Goal: Transaction & Acquisition: Purchase product/service

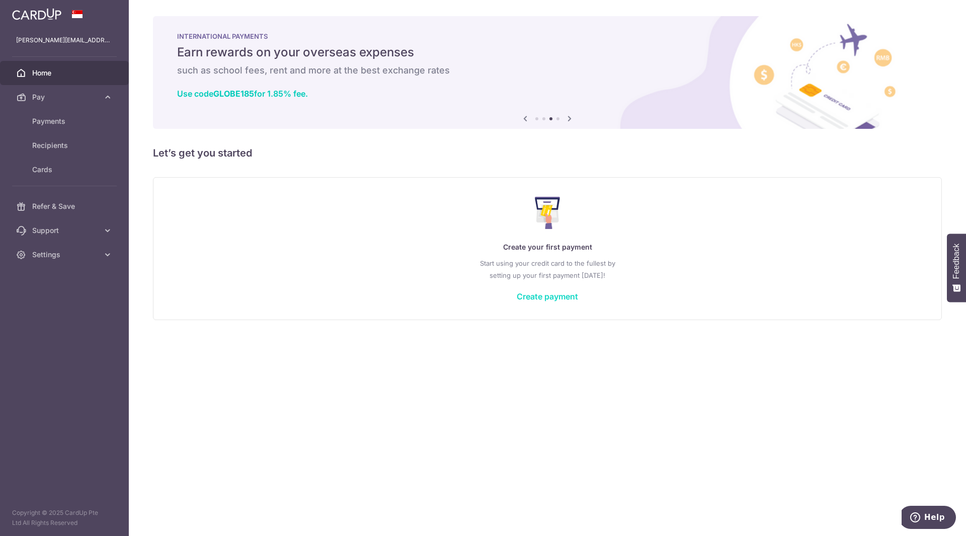
click at [538, 299] on link "Create payment" at bounding box center [547, 296] width 61 height 10
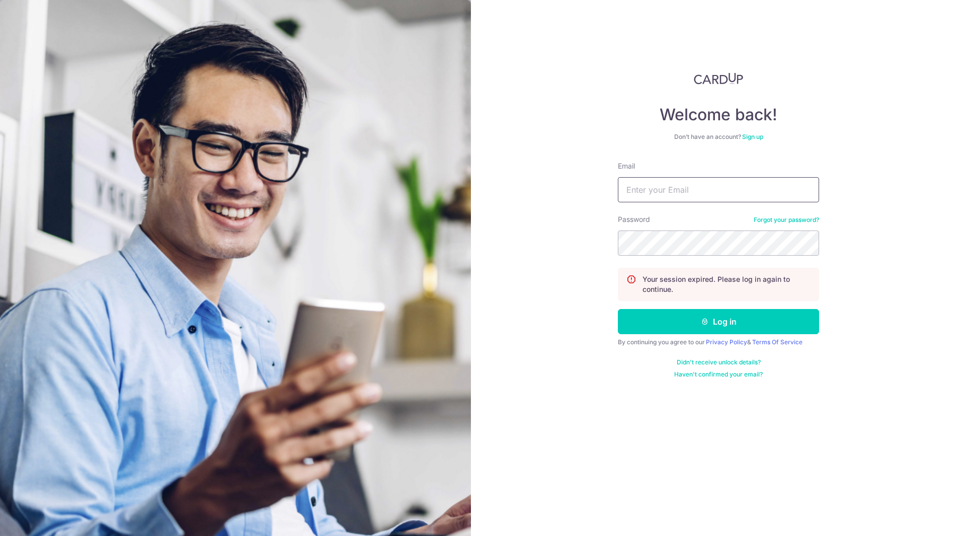
type input "[PERSON_NAME][EMAIL_ADDRESS][PERSON_NAME][DOMAIN_NAME]"
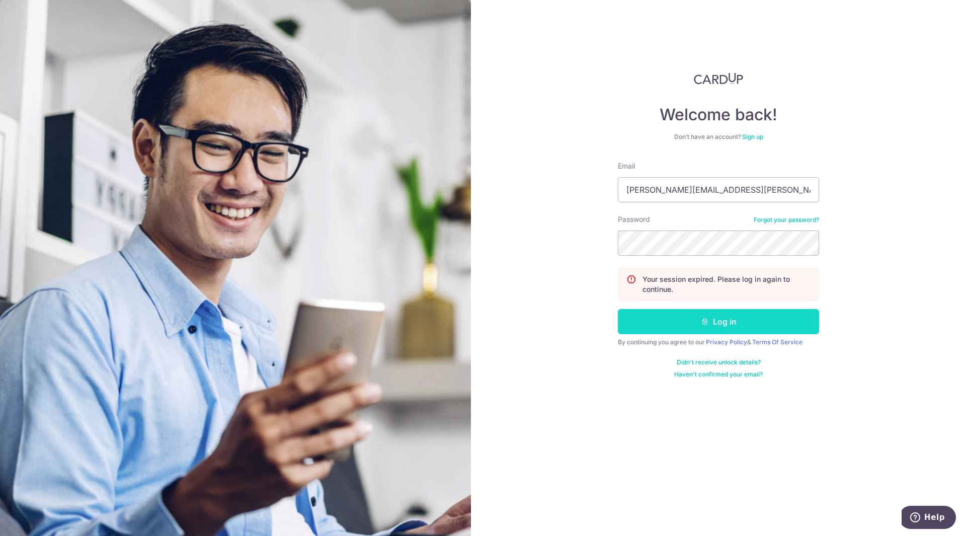
click at [669, 328] on button "Log in" at bounding box center [718, 321] width 201 height 25
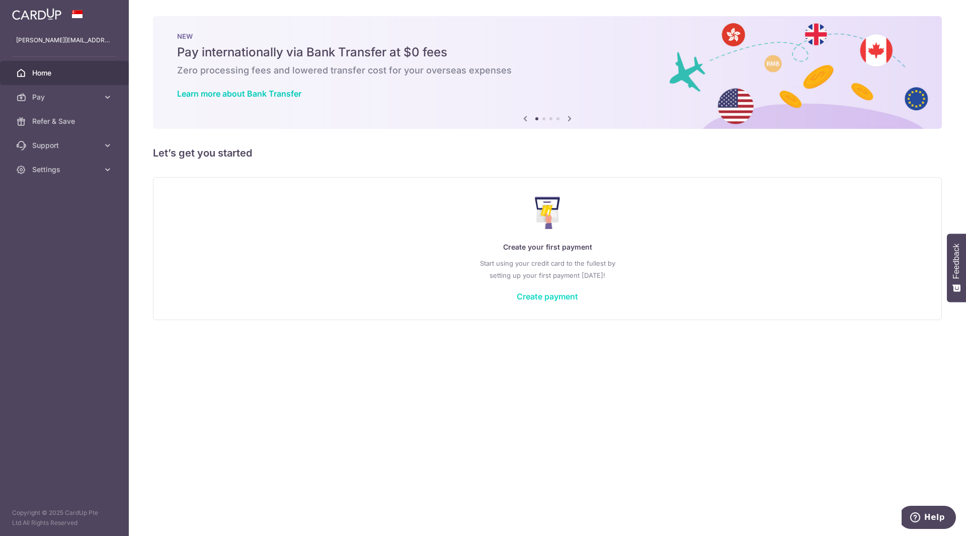
click at [569, 300] on link "Create payment" at bounding box center [547, 296] width 61 height 10
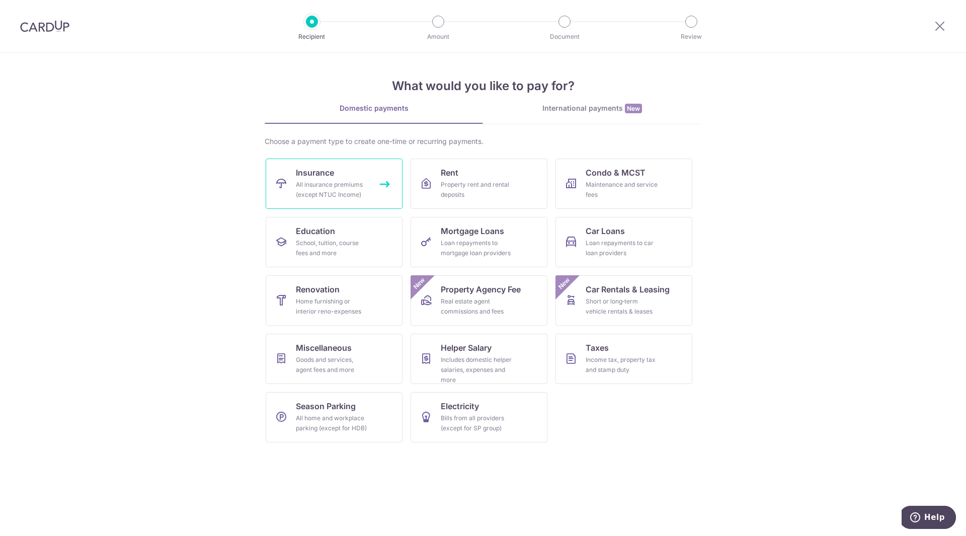
click at [322, 192] on div "All insurance premiums (except NTUC Income)" at bounding box center [332, 190] width 72 height 20
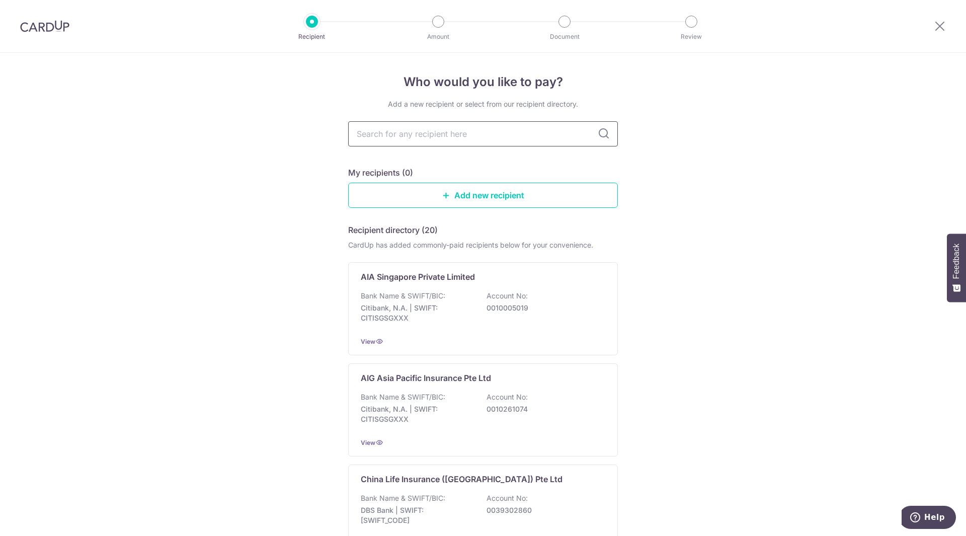
click at [430, 142] on input "text" at bounding box center [483, 133] width 270 height 25
type input "hl"
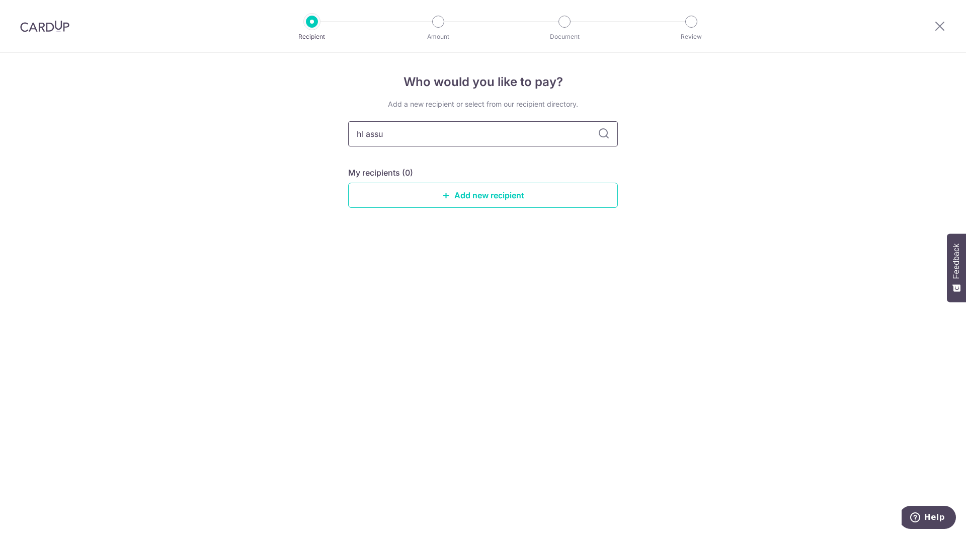
type input "hl assur"
drag, startPoint x: 428, startPoint y: 142, endPoint x: 235, endPoint y: 111, distance: 195.8
click at [235, 111] on div "Who would you like to pay? Add a new recipient or select from our recipient dir…" at bounding box center [483, 294] width 966 height 483
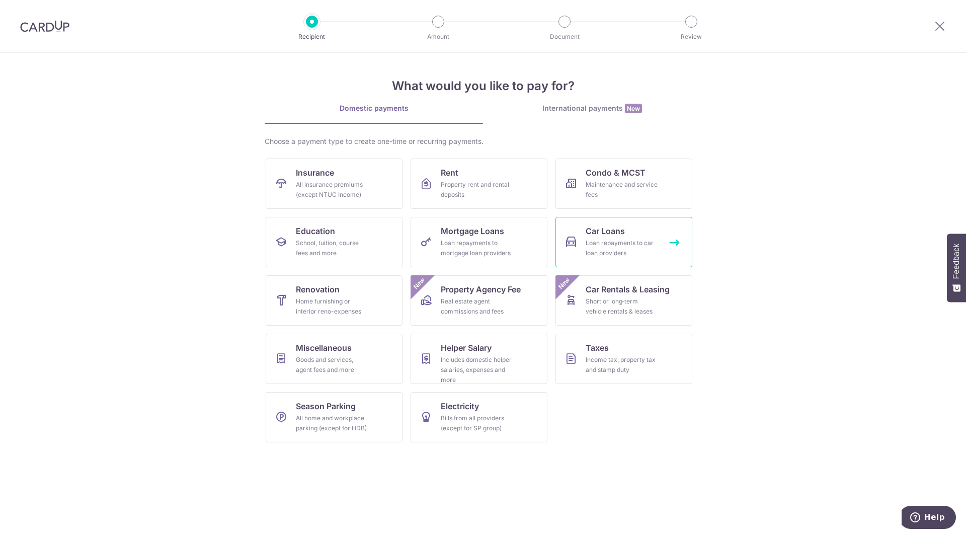
click at [608, 234] on span "Car Loans" at bounding box center [605, 231] width 39 height 12
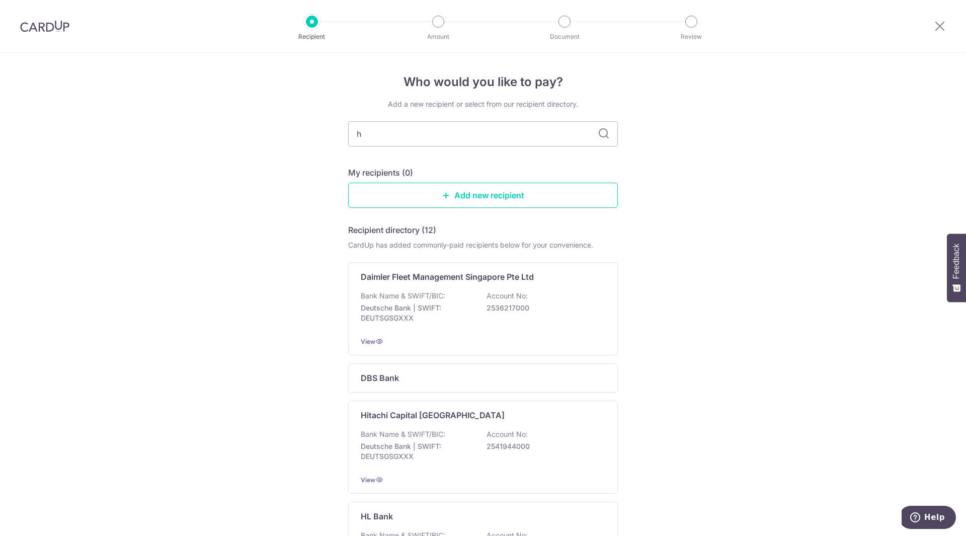
type input "hl"
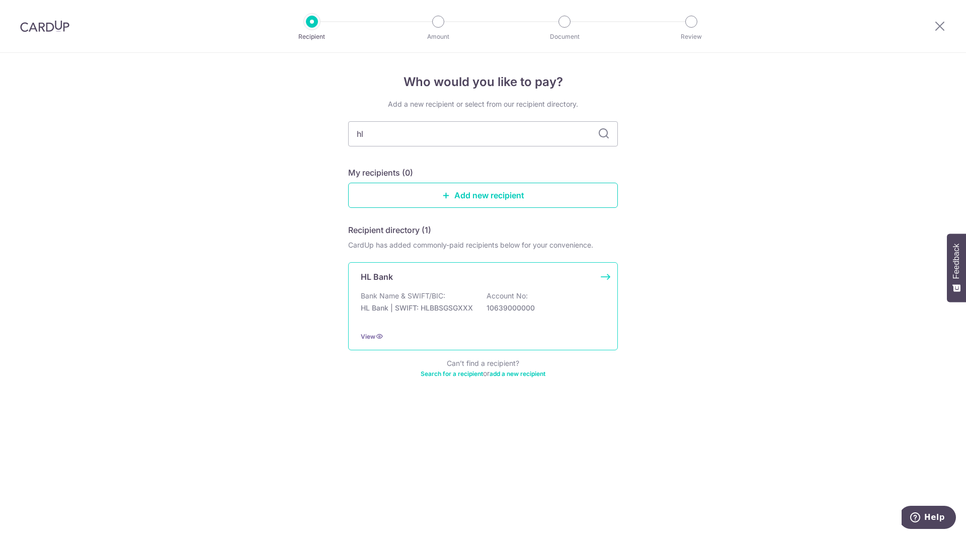
click at [468, 313] on p "HL Bank | SWIFT: HLBBSGSGXXX" at bounding box center [417, 308] width 113 height 10
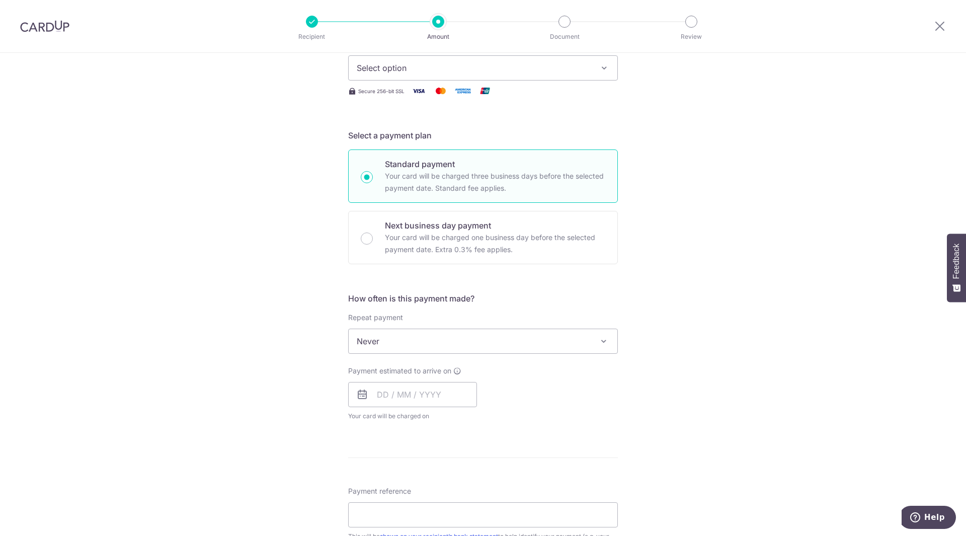
scroll to position [151, 0]
click at [516, 338] on span "Never" at bounding box center [483, 340] width 269 height 24
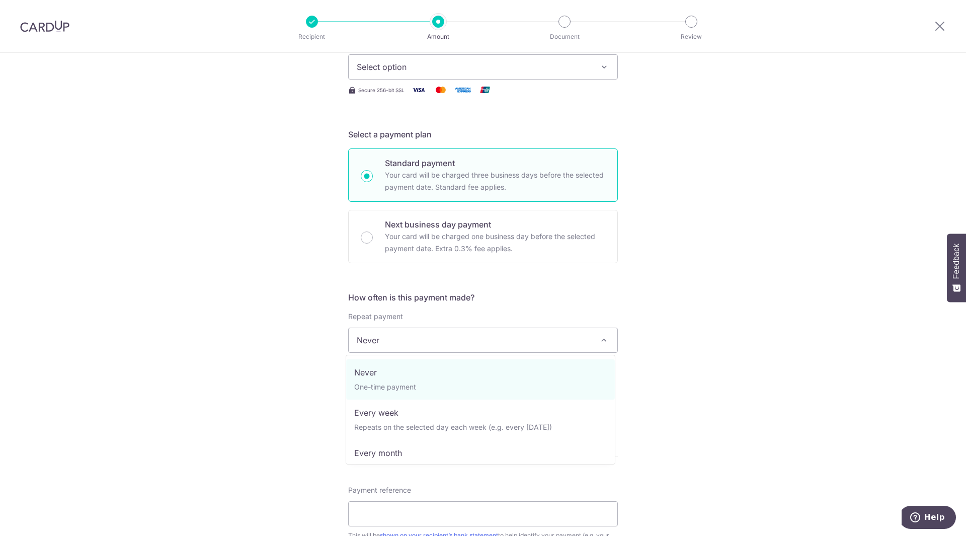
click at [723, 262] on div "Tell us more about your payment Enter payment amount SGD Select Card Select opt…" at bounding box center [483, 357] width 966 height 910
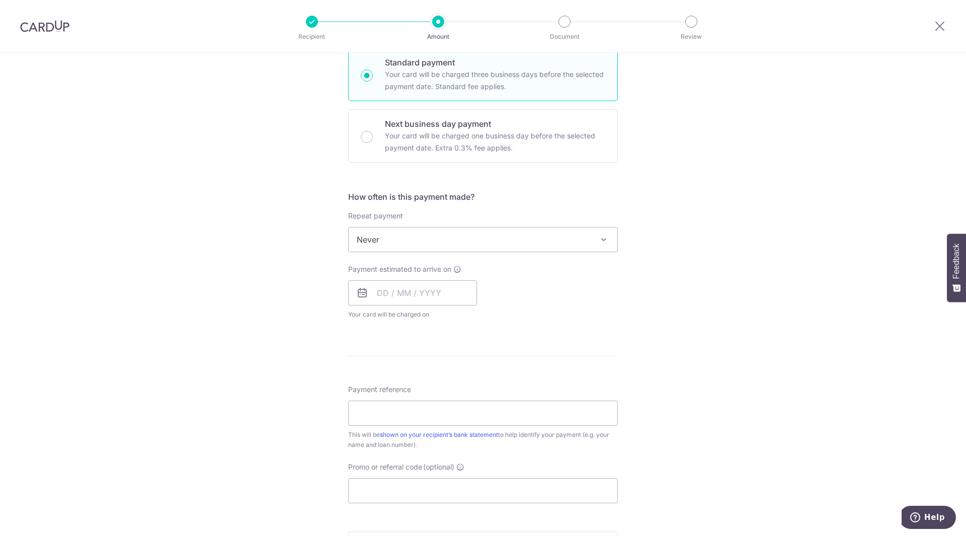
scroll to position [0, 0]
